Goal: Find specific page/section: Find specific page/section

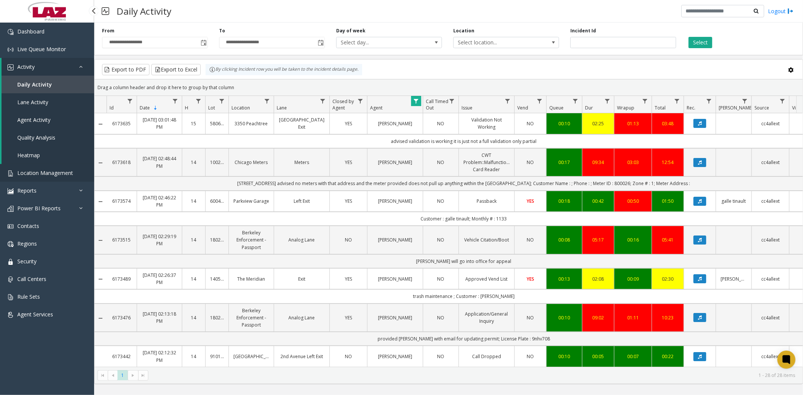
click at [54, 172] on span "Location Management" at bounding box center [45, 172] width 56 height 7
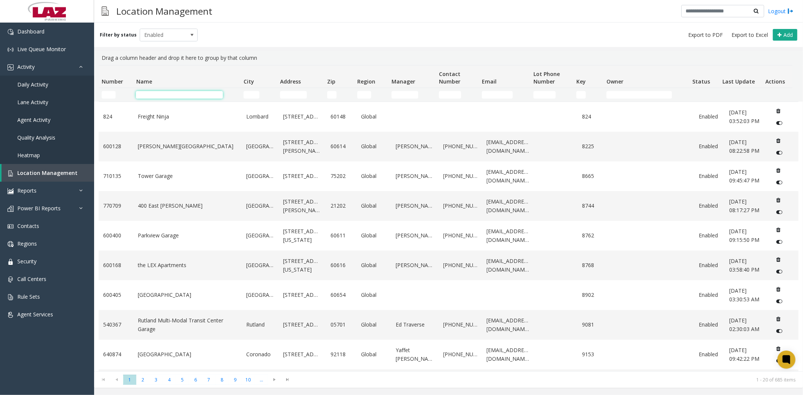
click at [167, 96] on input "Name Filter" at bounding box center [179, 95] width 87 height 8
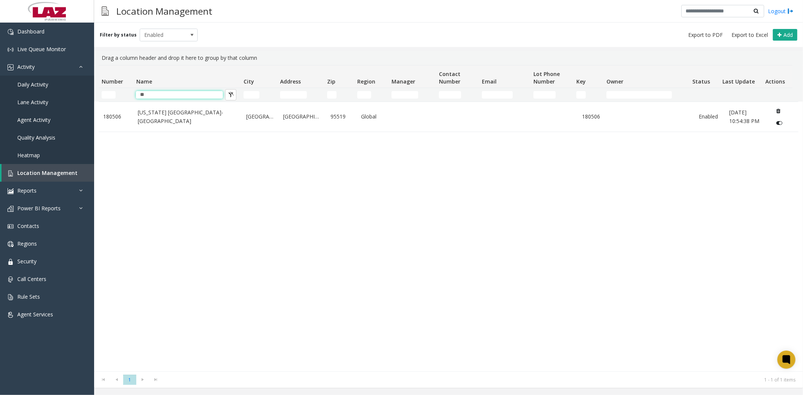
type input "*"
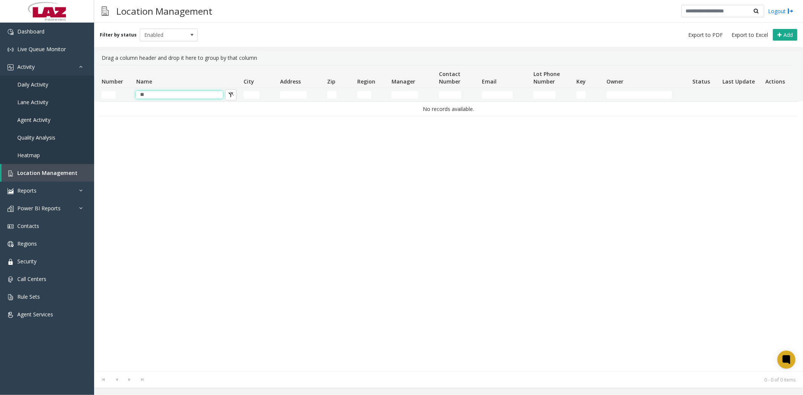
type input "*"
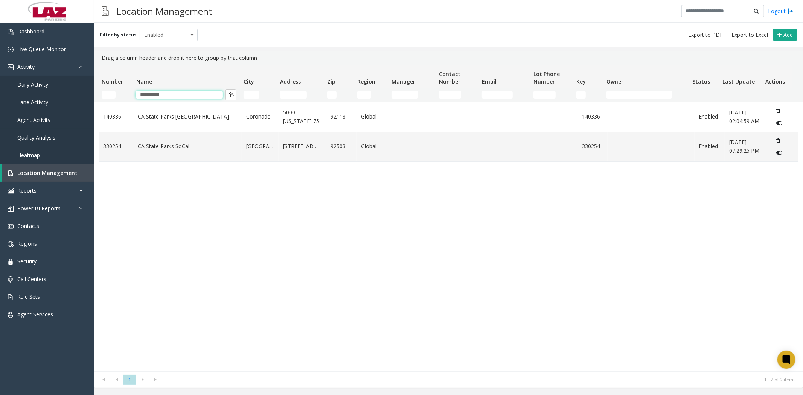
type input "**********"
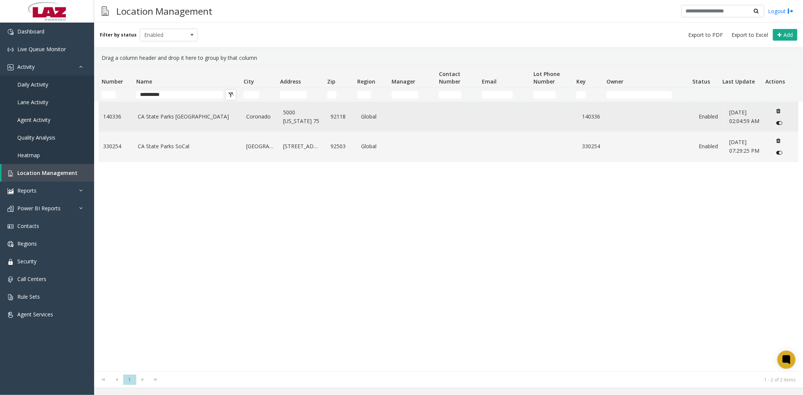
click at [207, 125] on td "CA State Parks [GEOGRAPHIC_DATA]" at bounding box center [187, 117] width 108 height 30
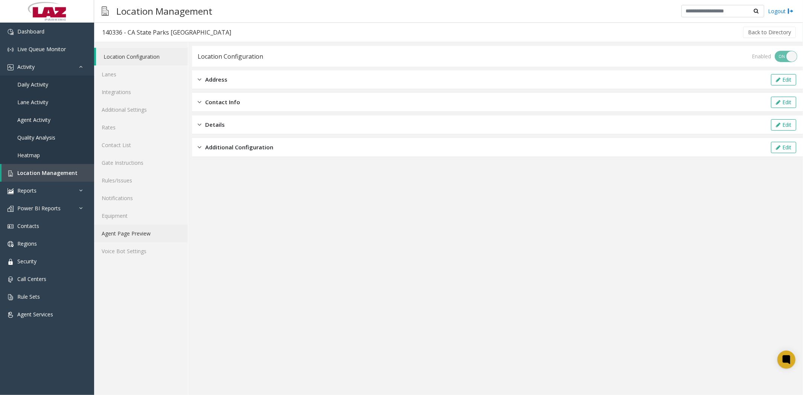
click at [140, 230] on link "Agent Page Preview" at bounding box center [141, 234] width 94 height 18
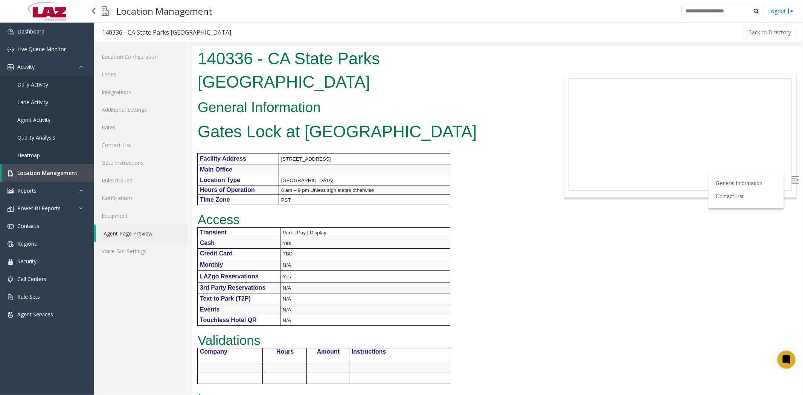
click at [47, 173] on span "Location Management" at bounding box center [47, 172] width 60 height 7
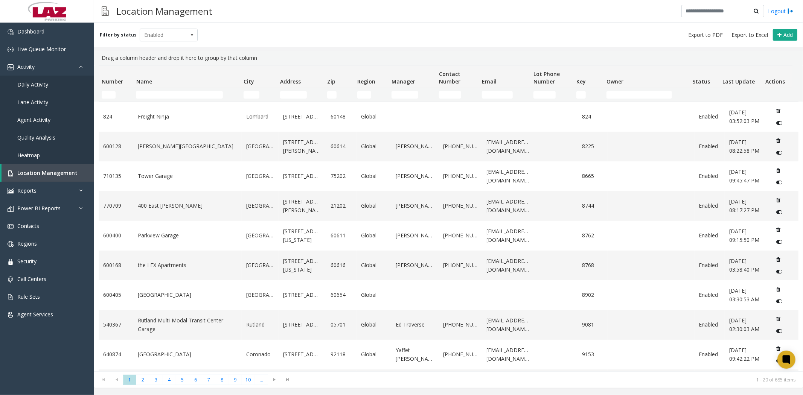
click at [168, 89] on td "Name Filter" at bounding box center [186, 95] width 107 height 14
click at [171, 95] on input "Name Filter" at bounding box center [179, 95] width 87 height 8
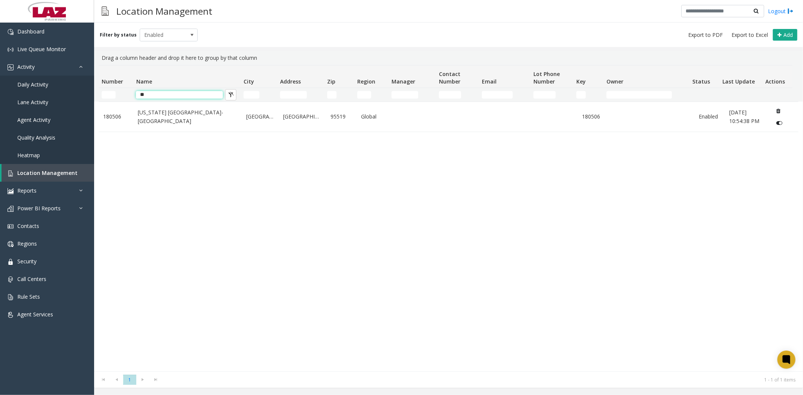
type input "*"
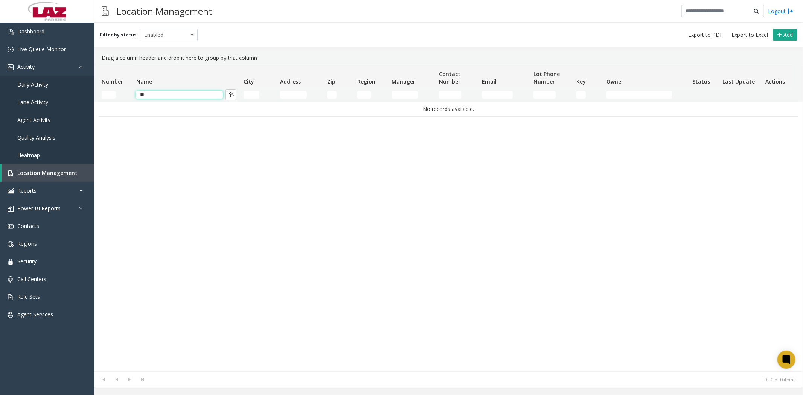
type input "*"
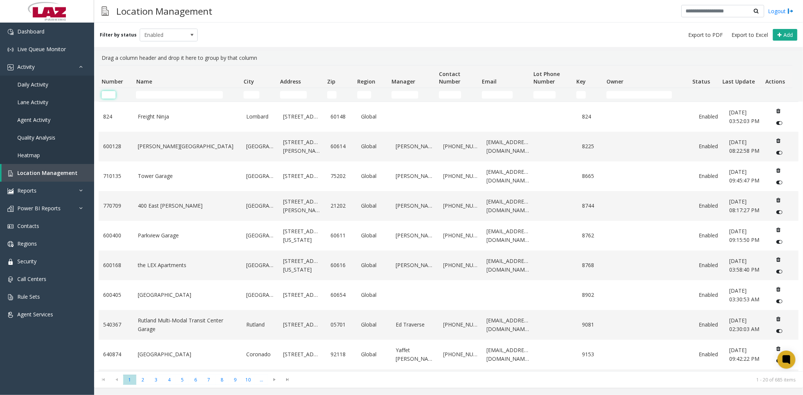
click at [108, 97] on input "Number Filter" at bounding box center [109, 95] width 14 height 8
type input "******"
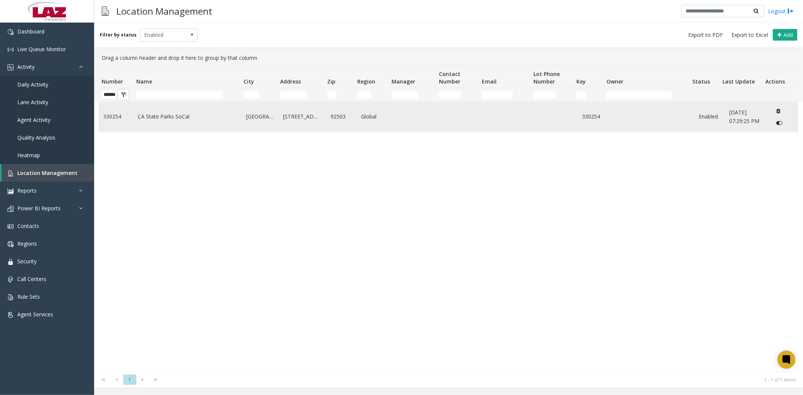
click at [138, 117] on link "CA State Parks SoCal" at bounding box center [187, 117] width 99 height 8
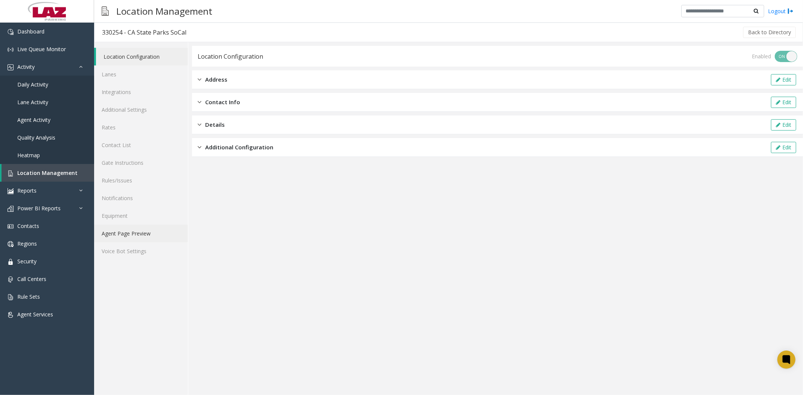
click at [145, 235] on link "Agent Page Preview" at bounding box center [141, 234] width 94 height 18
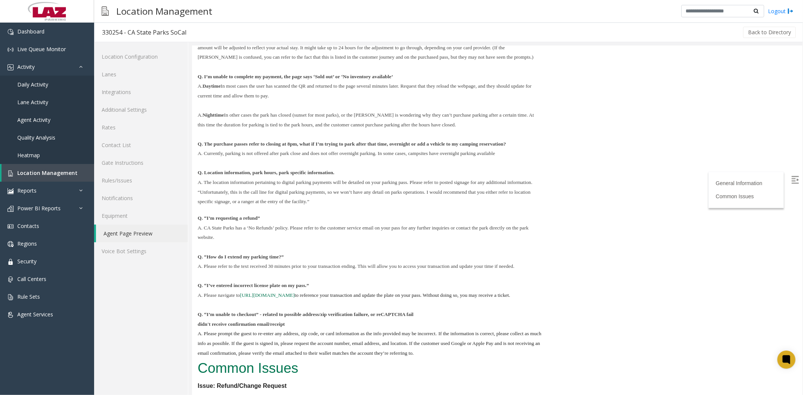
scroll to position [295, 0]
